Goal: Task Accomplishment & Management: Use online tool/utility

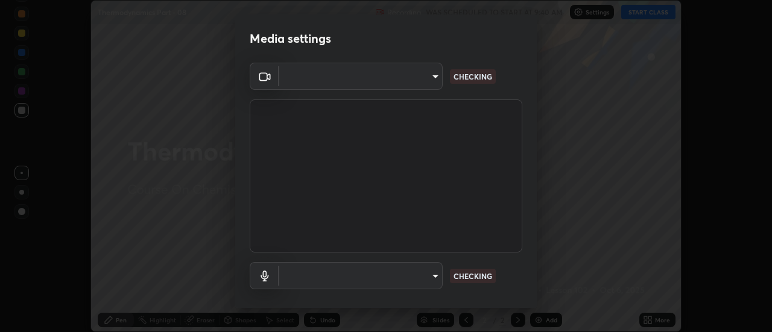
scroll to position [332, 772]
type input "6db99b6eec43879c9c37220b589585cee9a8a2a9ecad64e3b740b2de92d68dc4"
click at [389, 77] on body "Erase all Thermodynamics Part - 08 Recording WAS SCHEDULED TO START AT 9:40 AM …" at bounding box center [386, 166] width 772 height 332
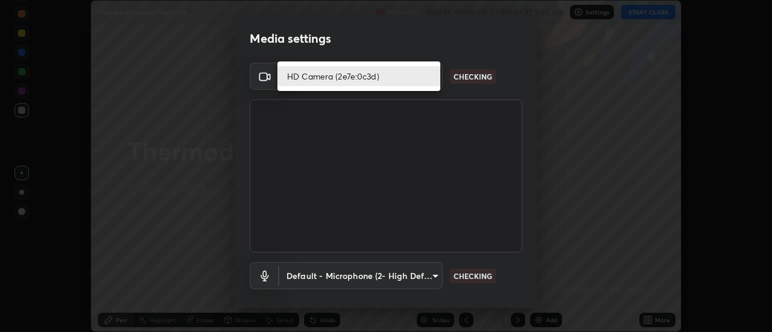
click at [368, 78] on li "HD Camera (2e7e:0c3d)" at bounding box center [359, 76] width 163 height 20
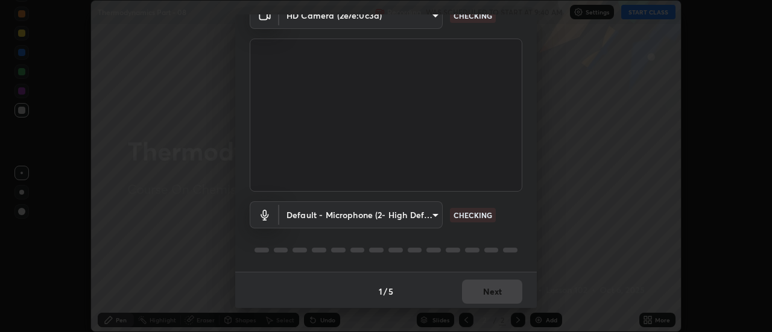
scroll to position [63, 0]
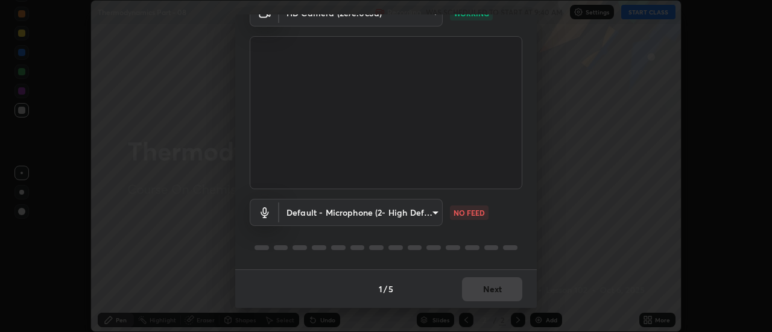
click at [340, 214] on body "Erase all Thermodynamics Part - 08 Recording WAS SCHEDULED TO START AT 9:40 AM …" at bounding box center [386, 166] width 772 height 332
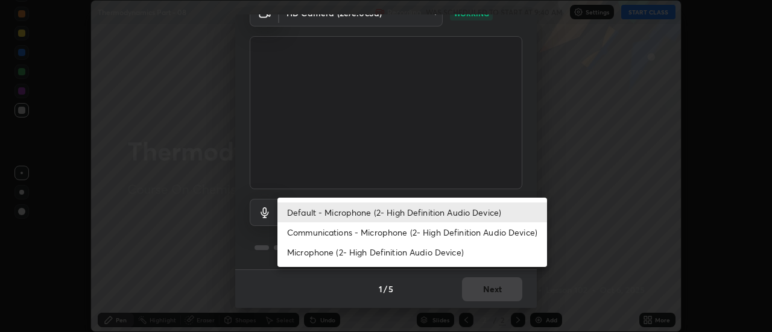
click at [333, 234] on li "Communications - Microphone (2- High Definition Audio Device)" at bounding box center [413, 233] width 270 height 20
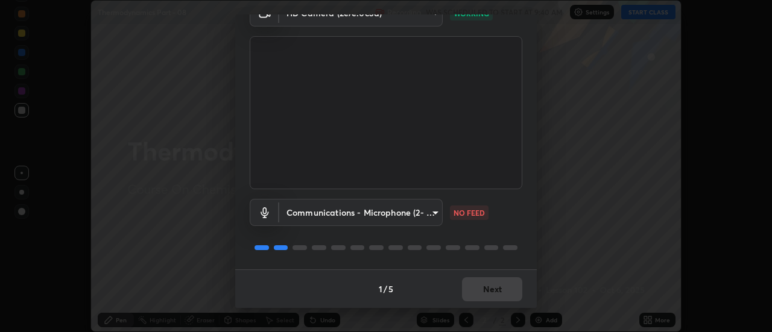
click at [349, 213] on body "Erase all Thermodynamics Part - 08 Recording WAS SCHEDULED TO START AT 9:40 AM …" at bounding box center [386, 166] width 772 height 332
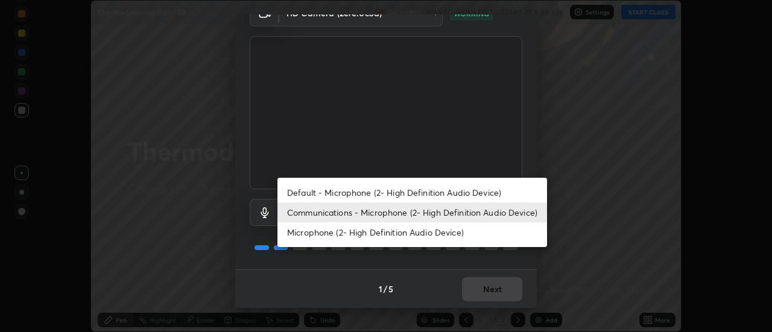
click at [351, 192] on li "Default - Microphone (2- High Definition Audio Device)" at bounding box center [413, 193] width 270 height 20
type input "default"
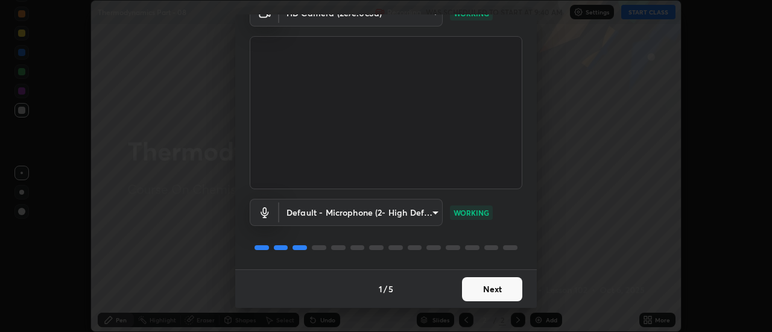
click at [494, 291] on button "Next" at bounding box center [492, 290] width 60 height 24
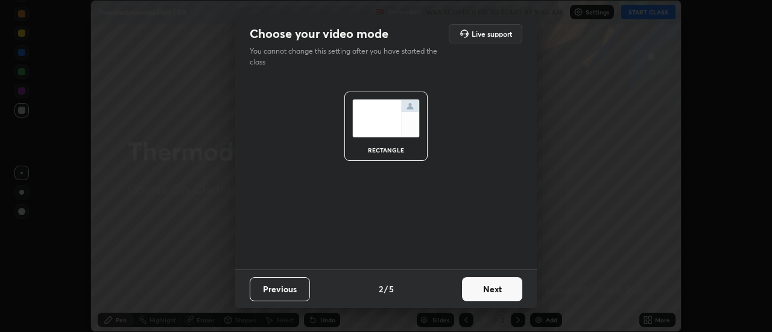
scroll to position [0, 0]
click at [494, 294] on button "Next" at bounding box center [492, 290] width 60 height 24
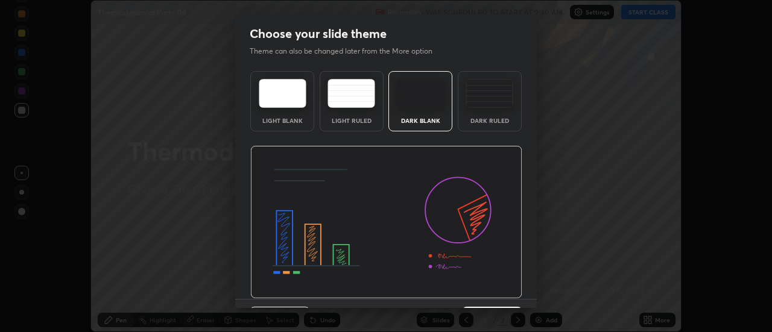
scroll to position [30, 0]
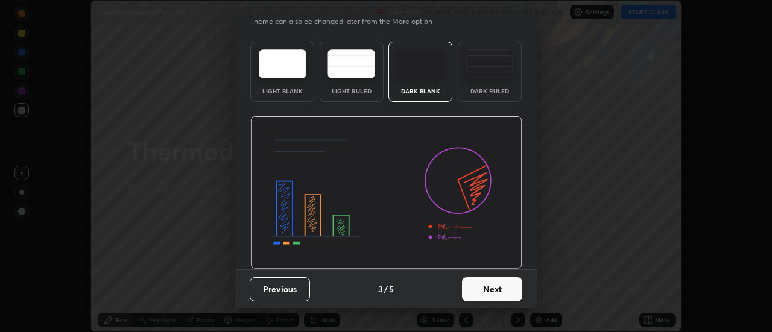
click at [501, 293] on button "Next" at bounding box center [492, 290] width 60 height 24
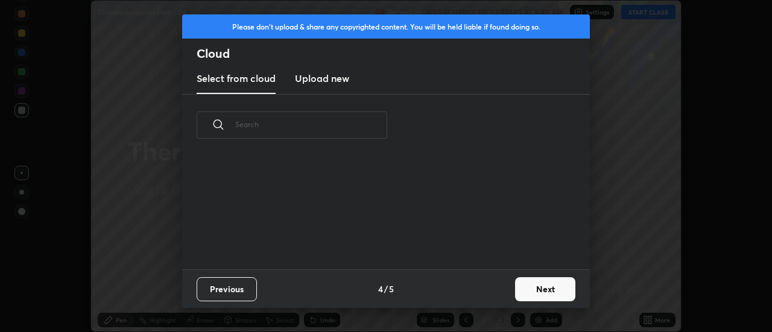
click at [546, 294] on button "Next" at bounding box center [545, 290] width 60 height 24
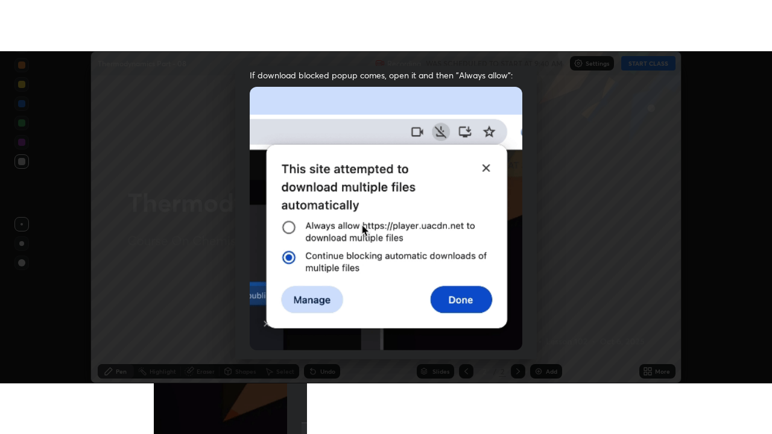
scroll to position [306, 0]
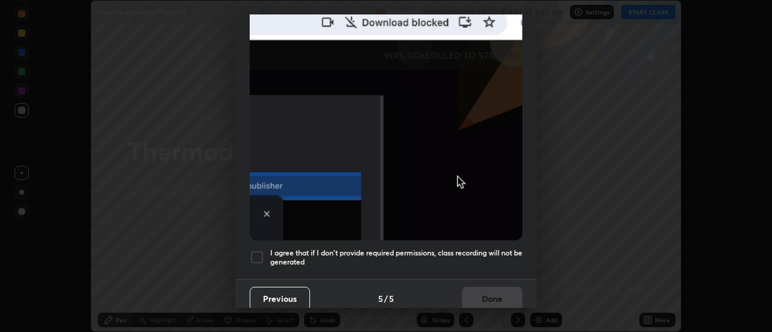
click at [532, 303] on div "Previous 5 / 5 Done" at bounding box center [386, 298] width 302 height 39
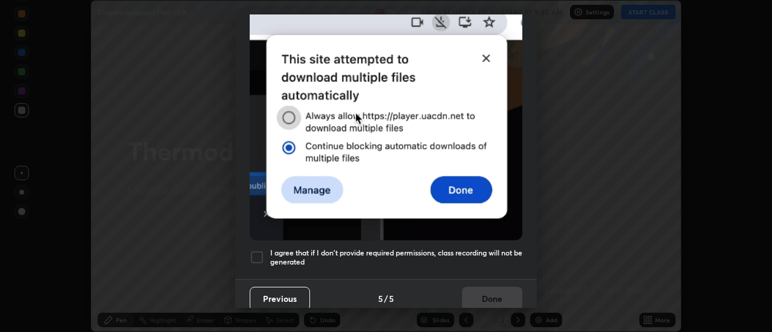
click at [253, 250] on div at bounding box center [257, 257] width 14 height 14
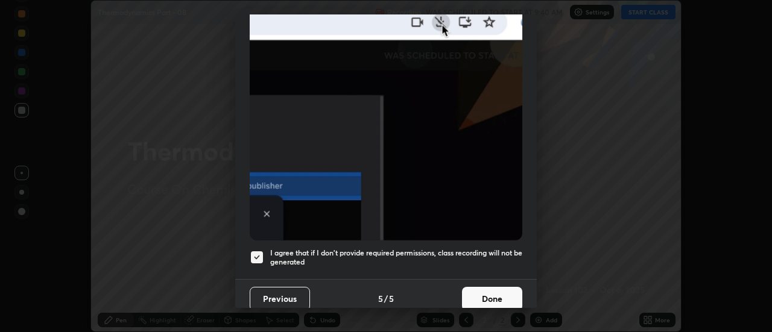
click at [490, 297] on button "Done" at bounding box center [492, 299] width 60 height 24
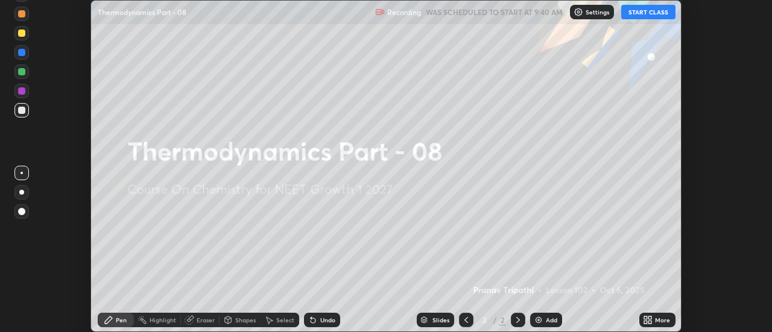
click at [649, 322] on icon at bounding box center [650, 322] width 3 height 3
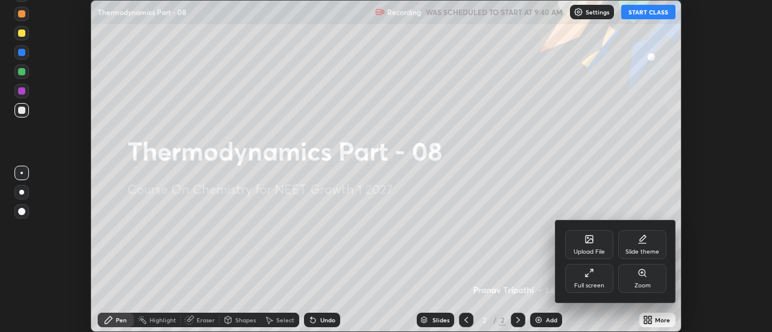
click at [598, 285] on div "Full screen" at bounding box center [589, 286] width 30 height 6
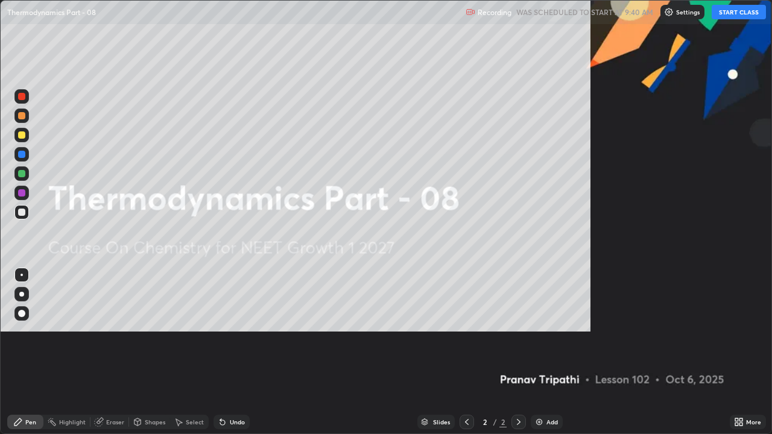
scroll to position [434, 772]
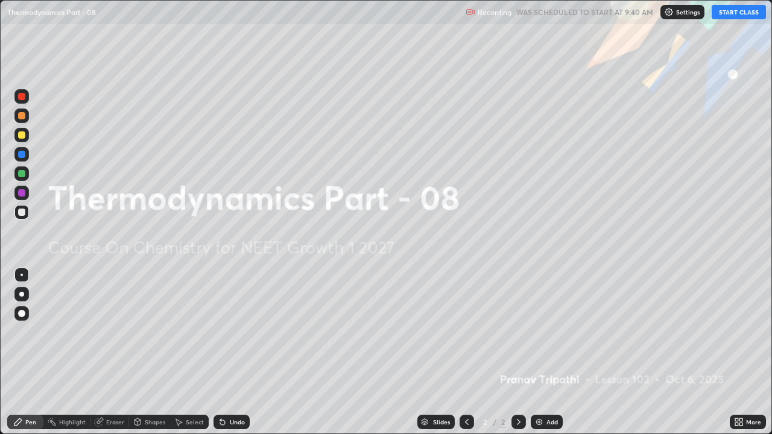
click at [736, 13] on button "START CLASS" at bounding box center [739, 12] width 54 height 14
click at [547, 332] on div "Add" at bounding box center [552, 422] width 11 height 6
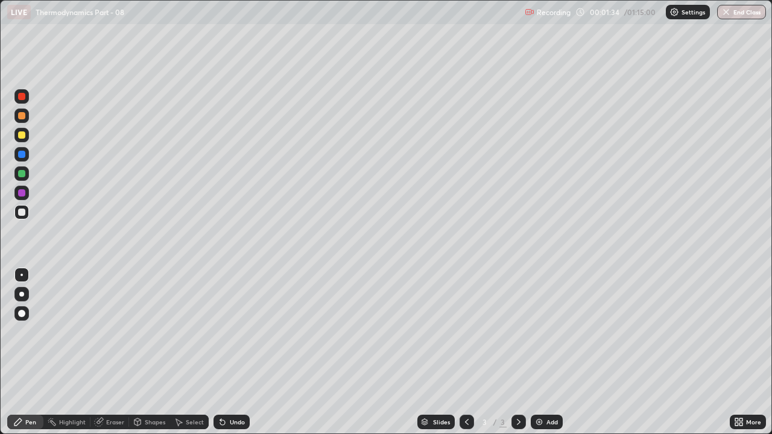
click at [27, 136] on div at bounding box center [21, 135] width 14 height 14
click at [111, 332] on div "Eraser" at bounding box center [115, 422] width 18 height 6
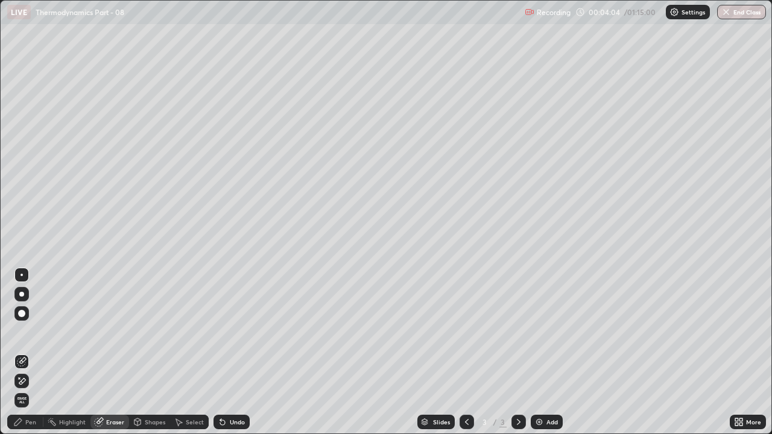
click at [33, 332] on div "Pen" at bounding box center [30, 422] width 11 height 6
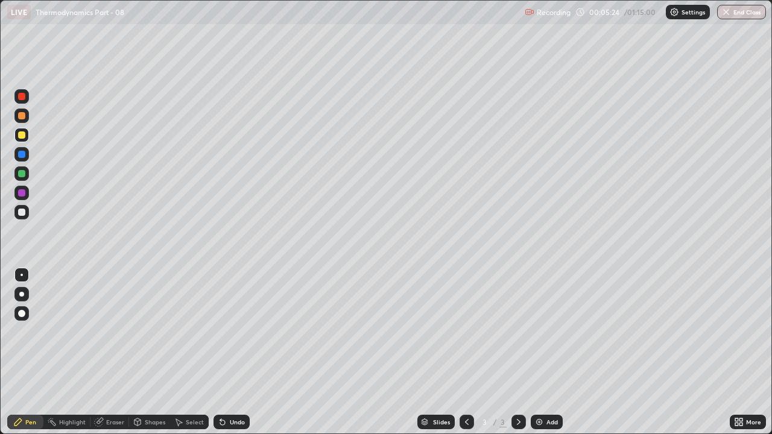
click at [22, 119] on div at bounding box center [21, 115] width 7 height 7
click at [109, 332] on div "Eraser" at bounding box center [109, 422] width 39 height 14
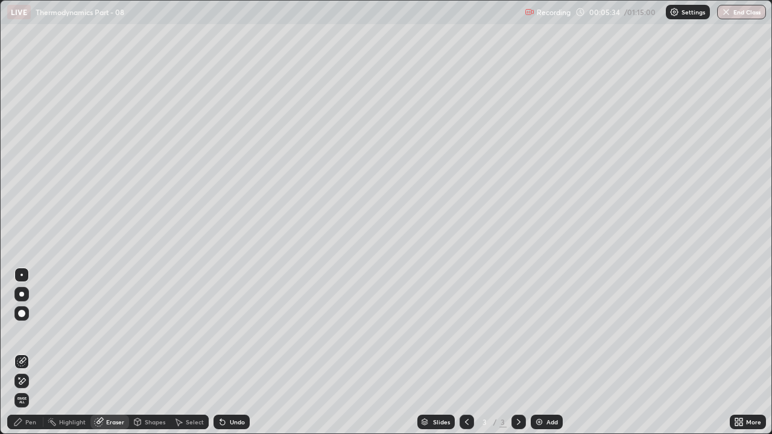
click at [27, 332] on div "Pen" at bounding box center [30, 422] width 11 height 6
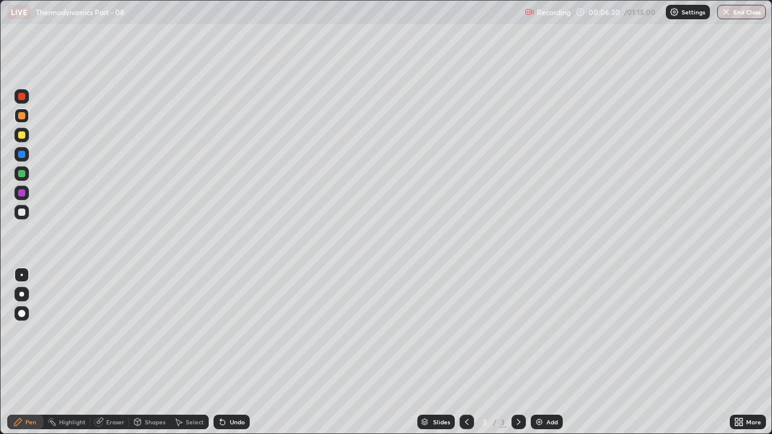
click at [22, 193] on div at bounding box center [21, 192] width 7 height 7
click at [115, 332] on div "Eraser" at bounding box center [115, 422] width 18 height 6
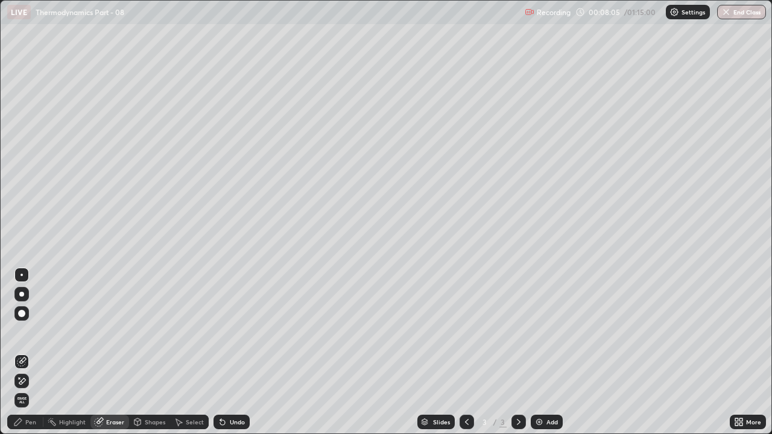
click at [27, 332] on div "Pen" at bounding box center [30, 422] width 11 height 6
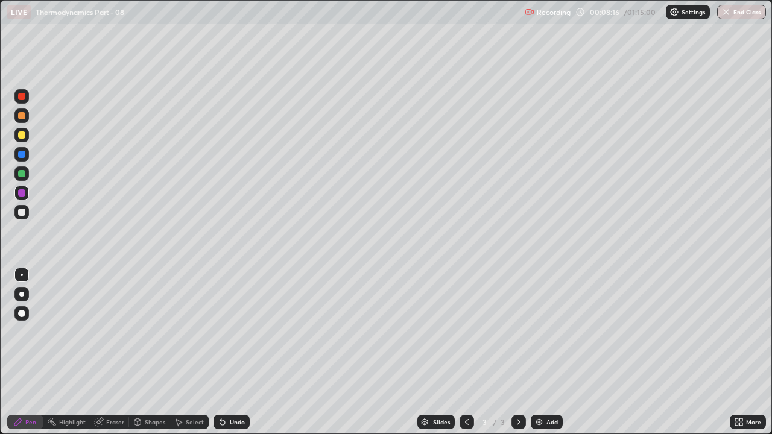
click at [27, 135] on div at bounding box center [21, 135] width 14 height 14
click at [24, 175] on div at bounding box center [21, 173] width 7 height 7
click at [22, 116] on div at bounding box center [21, 115] width 7 height 7
click at [550, 332] on div "Add" at bounding box center [552, 422] width 11 height 6
click at [22, 173] on div at bounding box center [21, 173] width 7 height 7
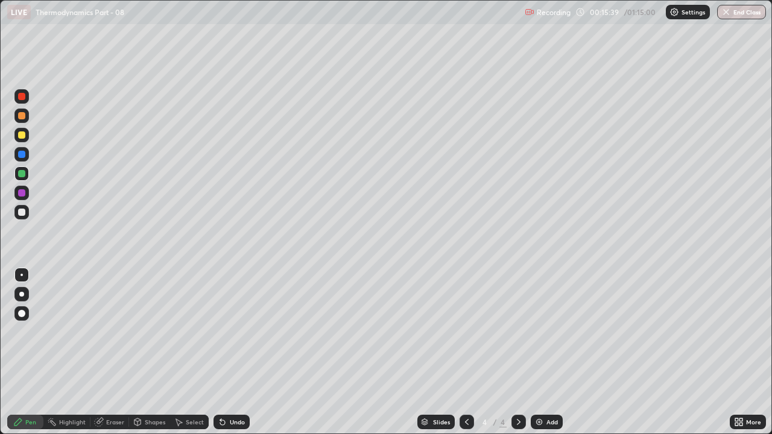
click at [111, 332] on div "Eraser" at bounding box center [115, 422] width 18 height 6
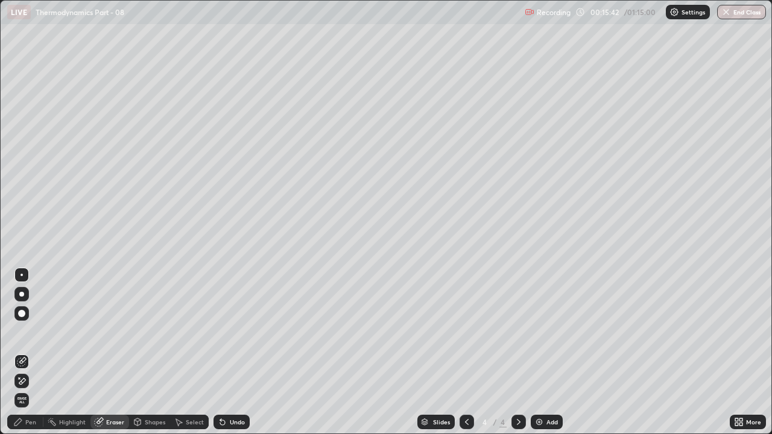
click at [28, 332] on div "Pen" at bounding box center [25, 422] width 36 height 14
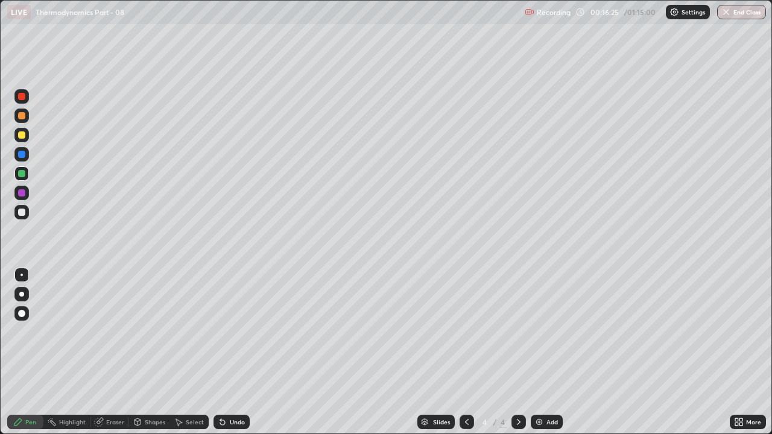
click at [24, 118] on div at bounding box center [21, 115] width 7 height 7
click at [19, 137] on div at bounding box center [21, 135] width 7 height 7
click at [21, 192] on div at bounding box center [21, 192] width 7 height 7
click at [22, 94] on div at bounding box center [21, 96] width 7 height 7
click at [21, 154] on div at bounding box center [21, 154] width 7 height 7
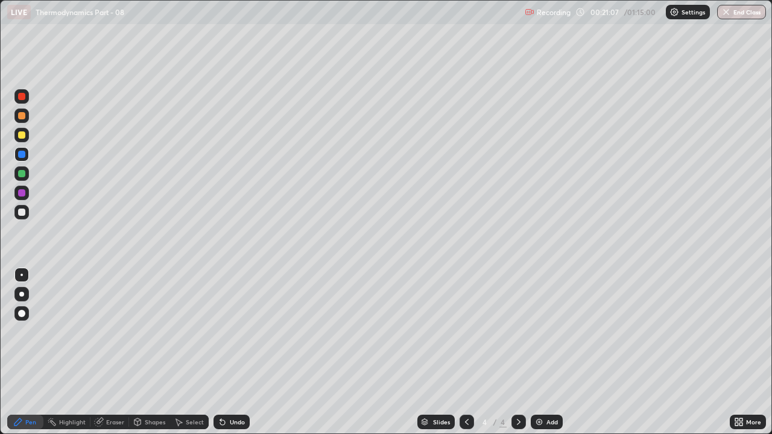
click at [518, 332] on icon at bounding box center [519, 422] width 4 height 6
click at [543, 332] on div "Add" at bounding box center [547, 422] width 32 height 14
click at [22, 212] on div at bounding box center [21, 212] width 7 height 7
click at [24, 118] on div at bounding box center [21, 115] width 7 height 7
click at [537, 332] on img at bounding box center [540, 422] width 10 height 10
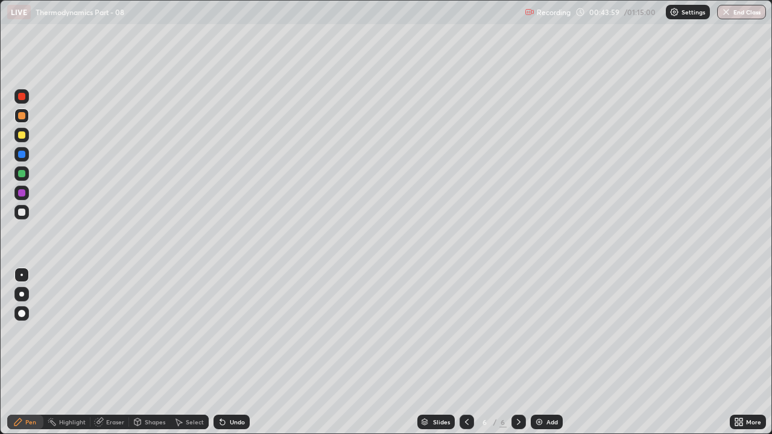
click at [106, 332] on div "Eraser" at bounding box center [115, 422] width 18 height 6
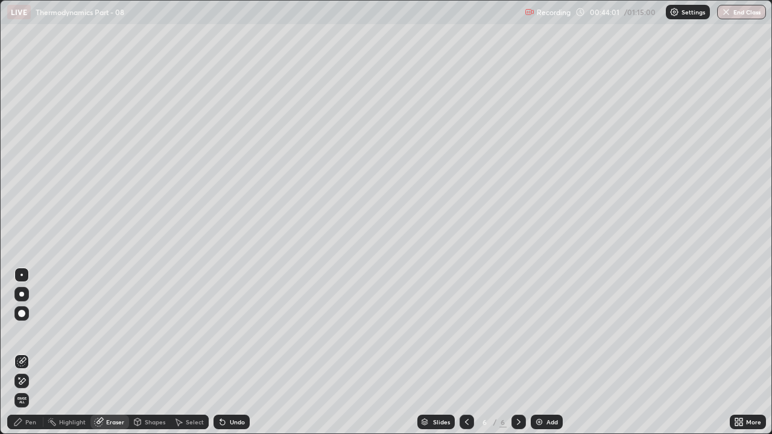
click at [35, 332] on div "Pen" at bounding box center [30, 422] width 11 height 6
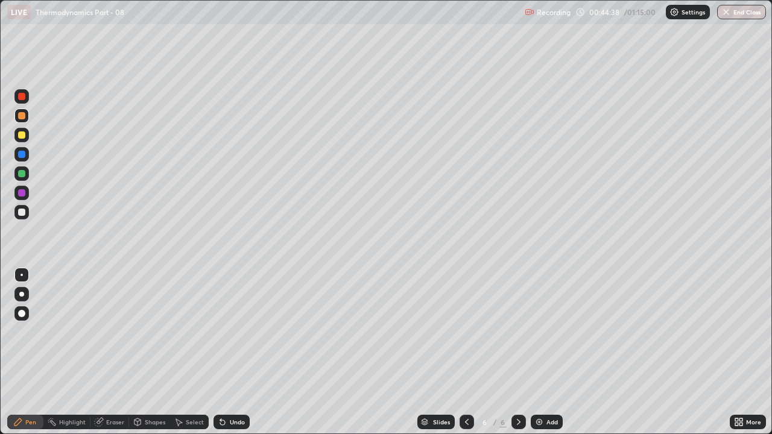
click at [465, 332] on icon at bounding box center [467, 422] width 10 height 10
click at [519, 332] on icon at bounding box center [519, 422] width 10 height 10
click at [21, 132] on div at bounding box center [21, 135] width 7 height 7
click at [22, 116] on div at bounding box center [21, 115] width 7 height 7
click at [25, 135] on div at bounding box center [21, 135] width 7 height 7
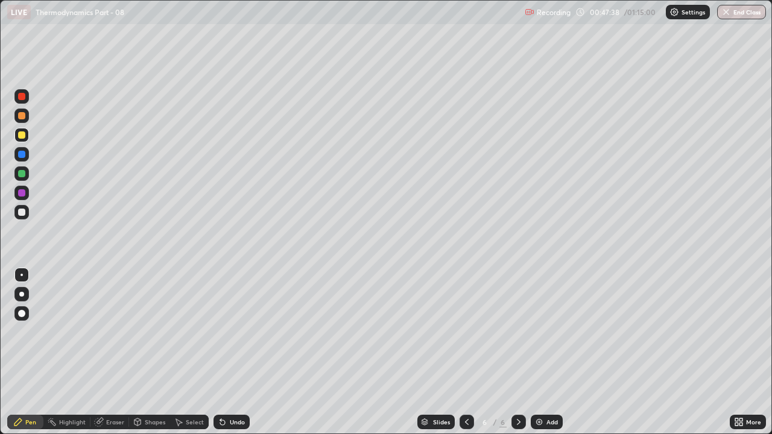
click at [24, 116] on div at bounding box center [21, 115] width 7 height 7
click at [23, 135] on div at bounding box center [21, 135] width 7 height 7
click at [26, 178] on div at bounding box center [21, 174] width 14 height 14
click at [543, 332] on div "Add" at bounding box center [547, 422] width 32 height 14
click at [112, 332] on div "Eraser" at bounding box center [115, 422] width 18 height 6
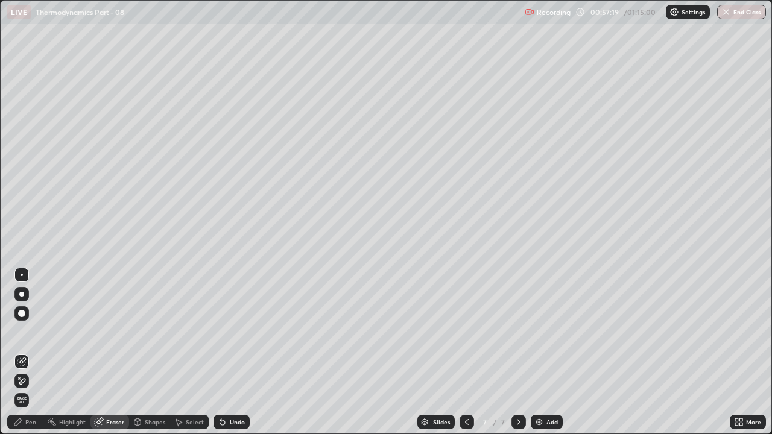
click at [31, 332] on div "Pen" at bounding box center [30, 422] width 11 height 6
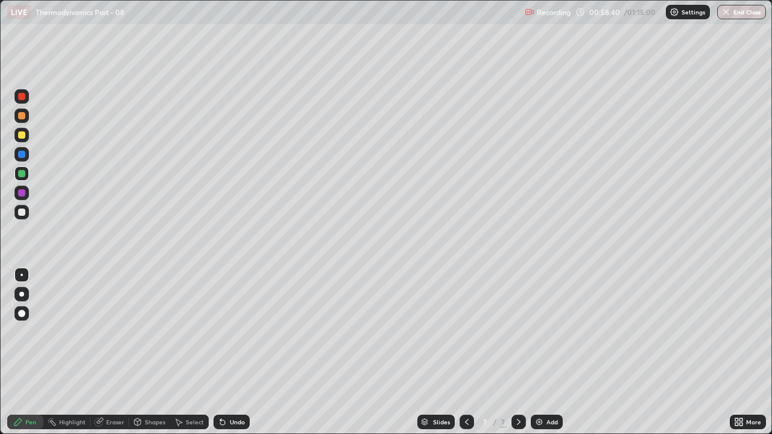
click at [28, 212] on div at bounding box center [21, 212] width 14 height 14
click at [22, 175] on div at bounding box center [21, 173] width 7 height 7
click at [31, 321] on div at bounding box center [21, 313] width 19 height 19
click at [22, 294] on div at bounding box center [21, 294] width 5 height 5
click at [548, 332] on div "Add" at bounding box center [547, 422] width 32 height 14
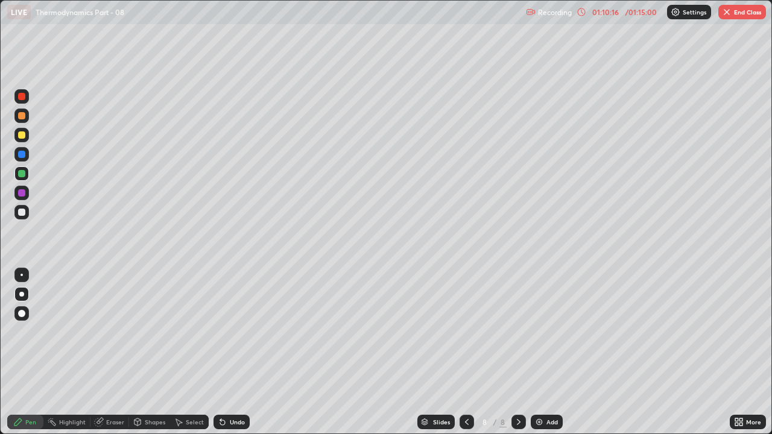
click at [26, 213] on div at bounding box center [21, 212] width 14 height 14
click at [19, 136] on div at bounding box center [21, 135] width 7 height 7
click at [22, 275] on div at bounding box center [22, 275] width 2 height 2
click at [21, 194] on div at bounding box center [21, 192] width 7 height 7
click at [25, 172] on div at bounding box center [21, 173] width 7 height 7
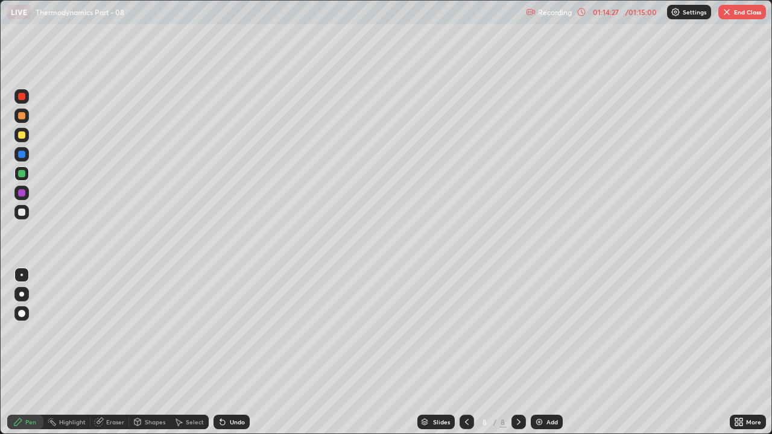
click at [109, 332] on div "Eraser" at bounding box center [115, 422] width 18 height 6
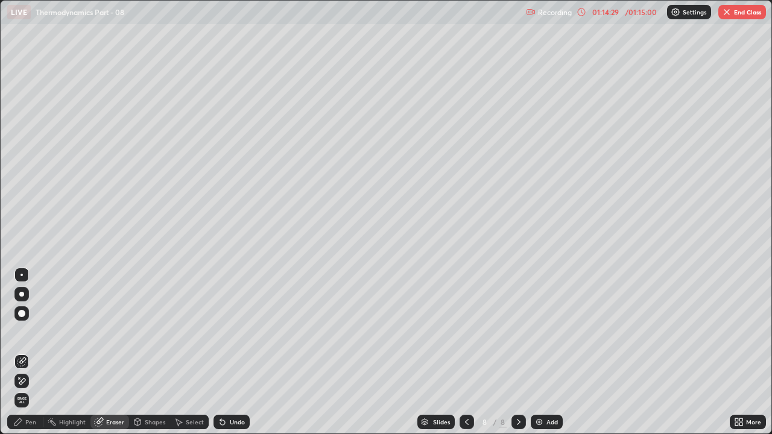
click at [29, 332] on div "Pen" at bounding box center [25, 422] width 36 height 14
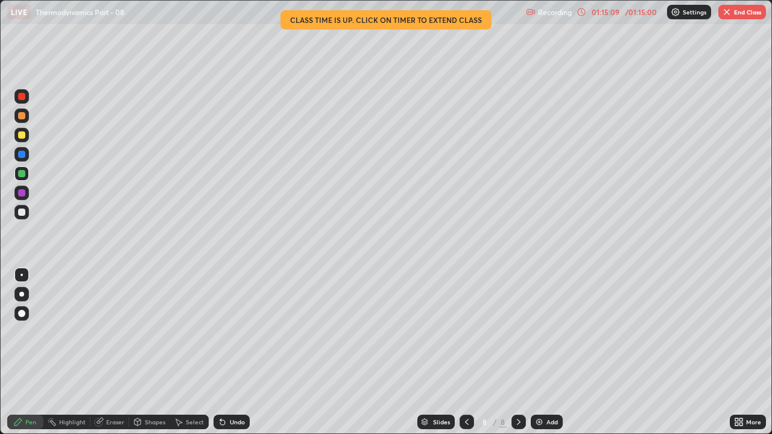
click at [22, 136] on div at bounding box center [21, 135] width 7 height 7
click at [744, 14] on button "End Class" at bounding box center [743, 12] width 48 height 14
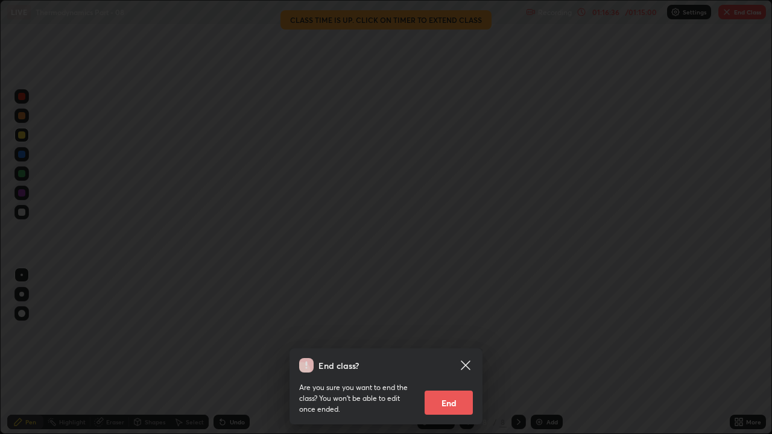
click at [457, 332] on button "End" at bounding box center [449, 403] width 48 height 24
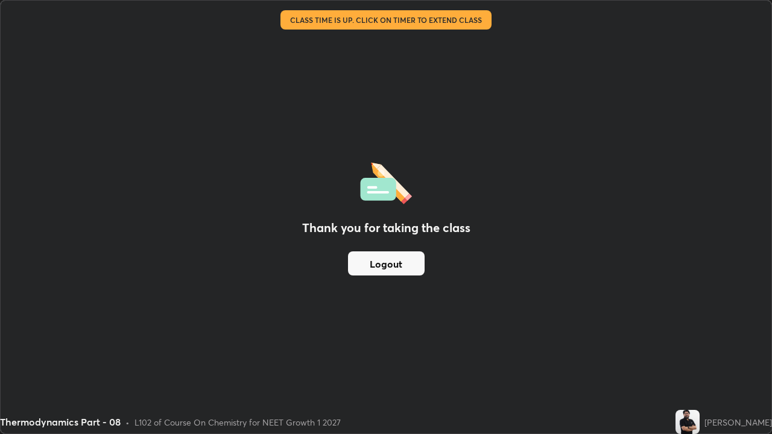
click at [387, 273] on button "Logout" at bounding box center [386, 264] width 77 height 24
